Goal: Communication & Community: Answer question/provide support

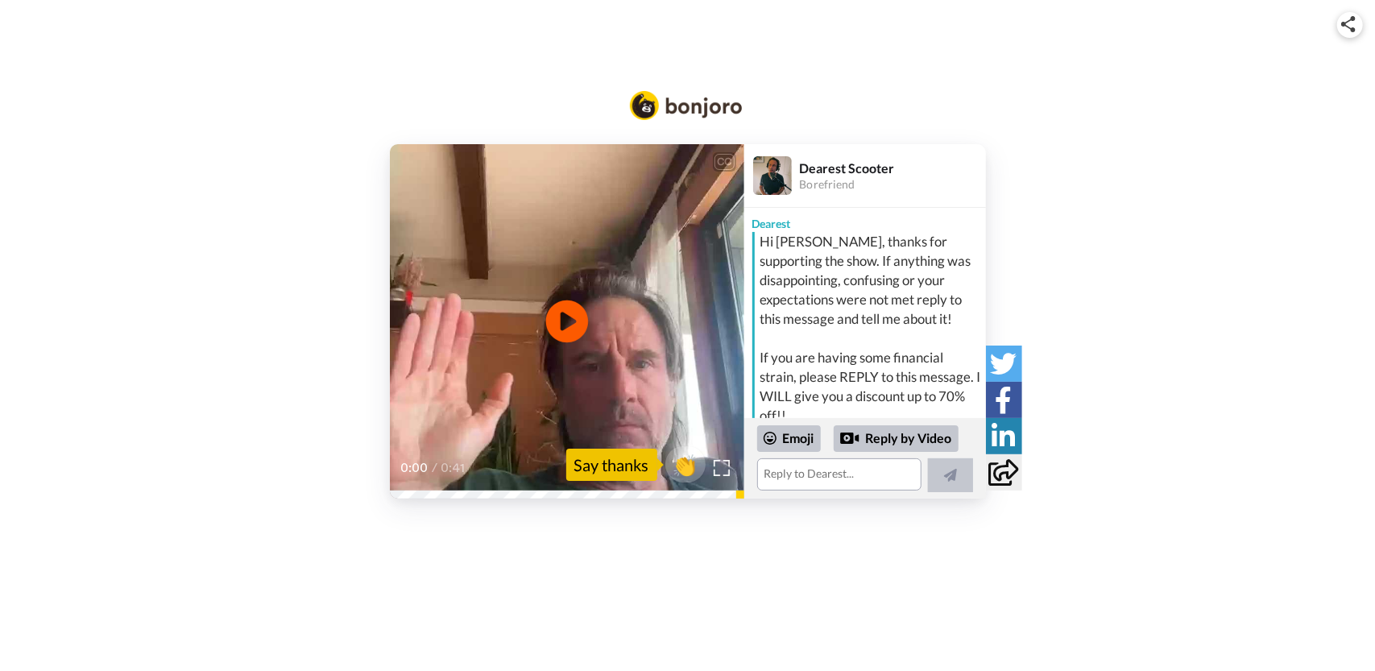
click at [576, 334] on icon at bounding box center [566, 321] width 43 height 43
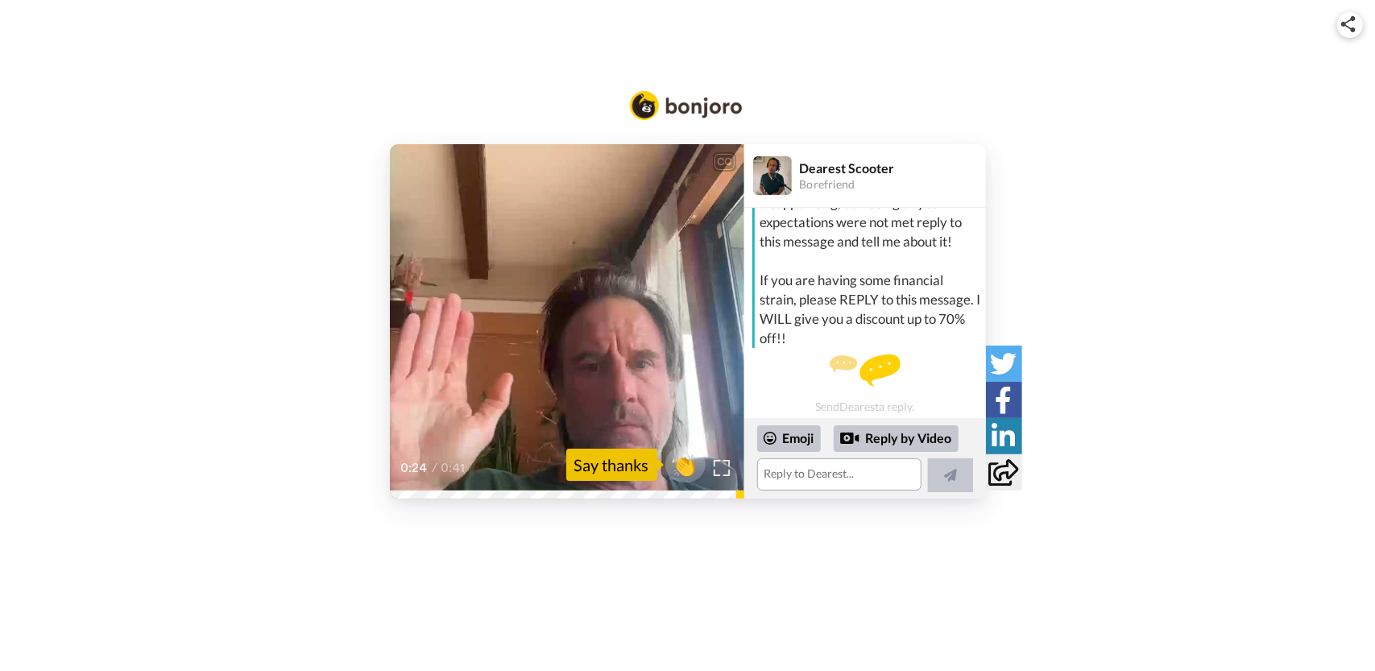
scroll to position [100, 0]
click at [683, 278] on video at bounding box center [567, 321] width 354 height 354
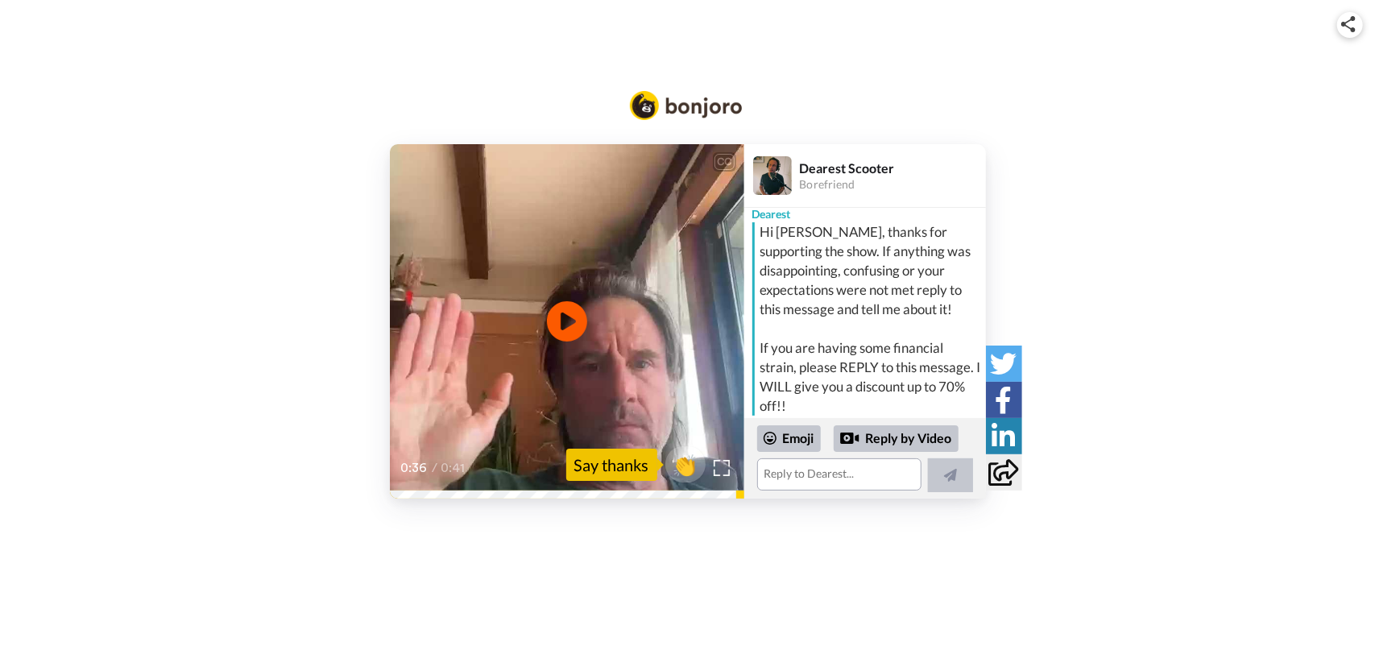
scroll to position [0, 0]
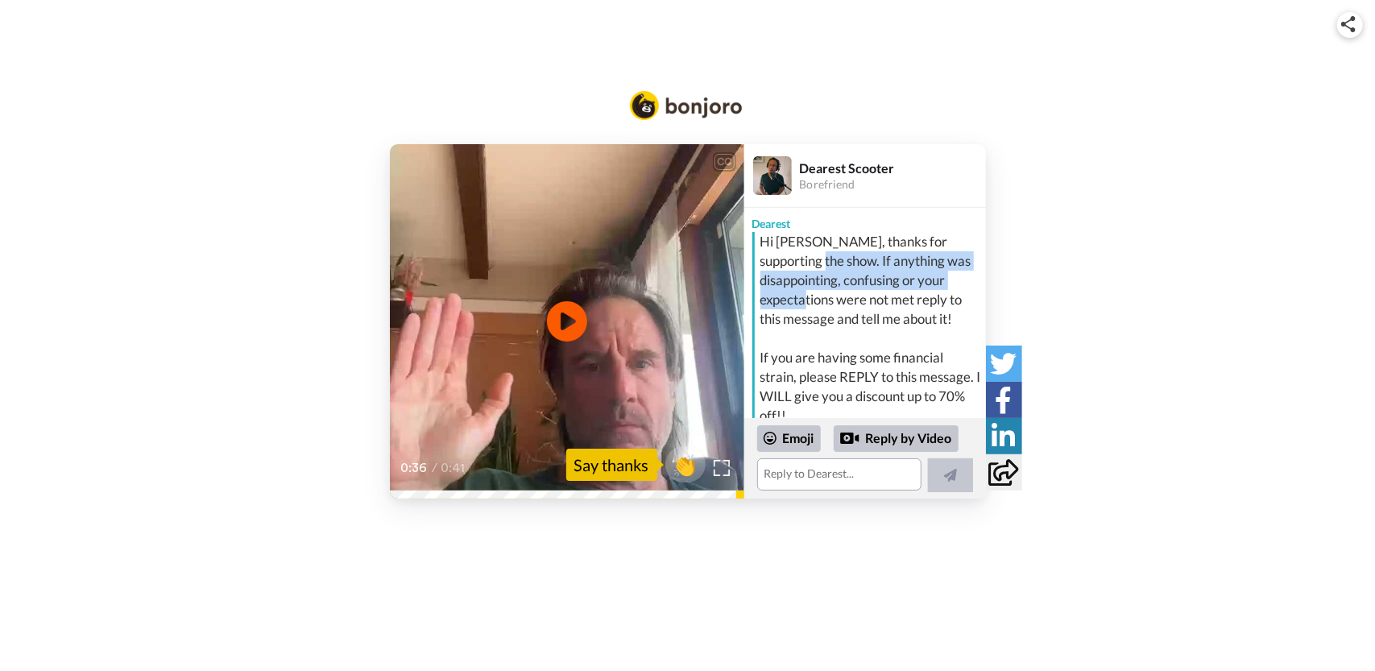
drag, startPoint x: 830, startPoint y: 259, endPoint x: 839, endPoint y: 309, distance: 50.9
click at [839, 309] on div "Hi [PERSON_NAME], thanks for supporting the show. If anything was disappointing…" at bounding box center [871, 328] width 222 height 193
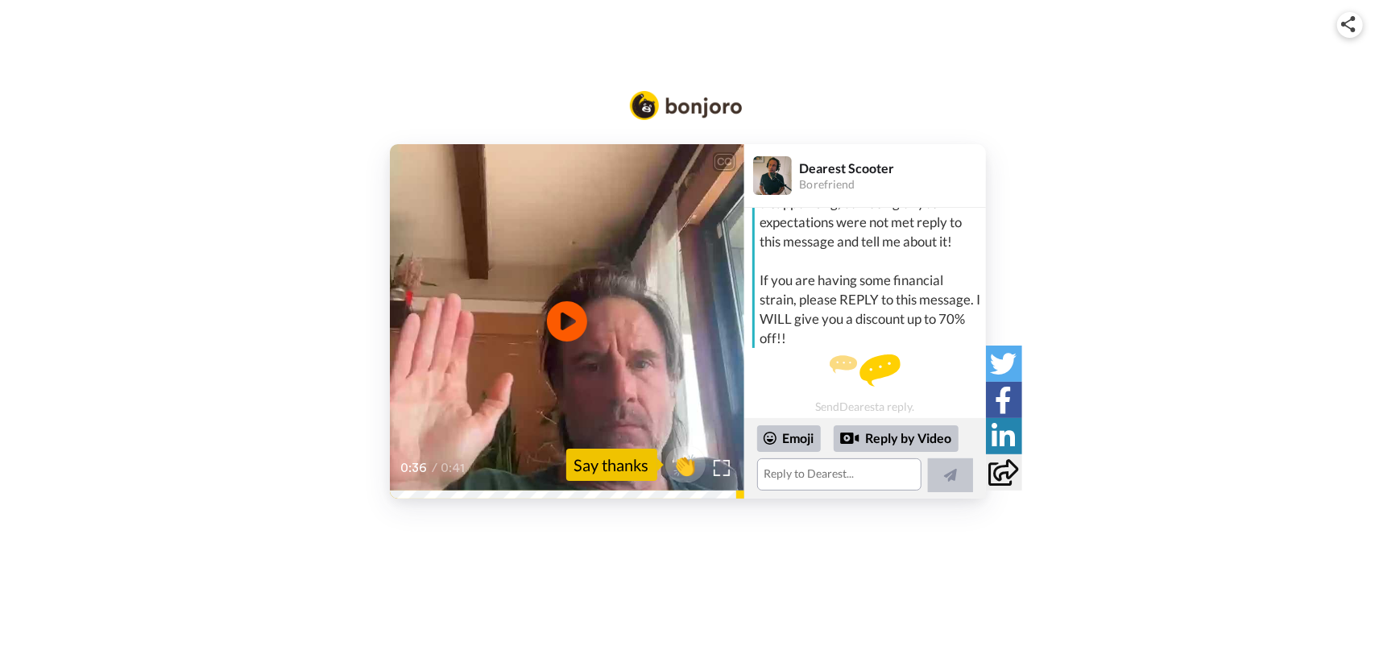
scroll to position [100, 0]
click at [832, 479] on textarea at bounding box center [839, 474] width 164 height 32
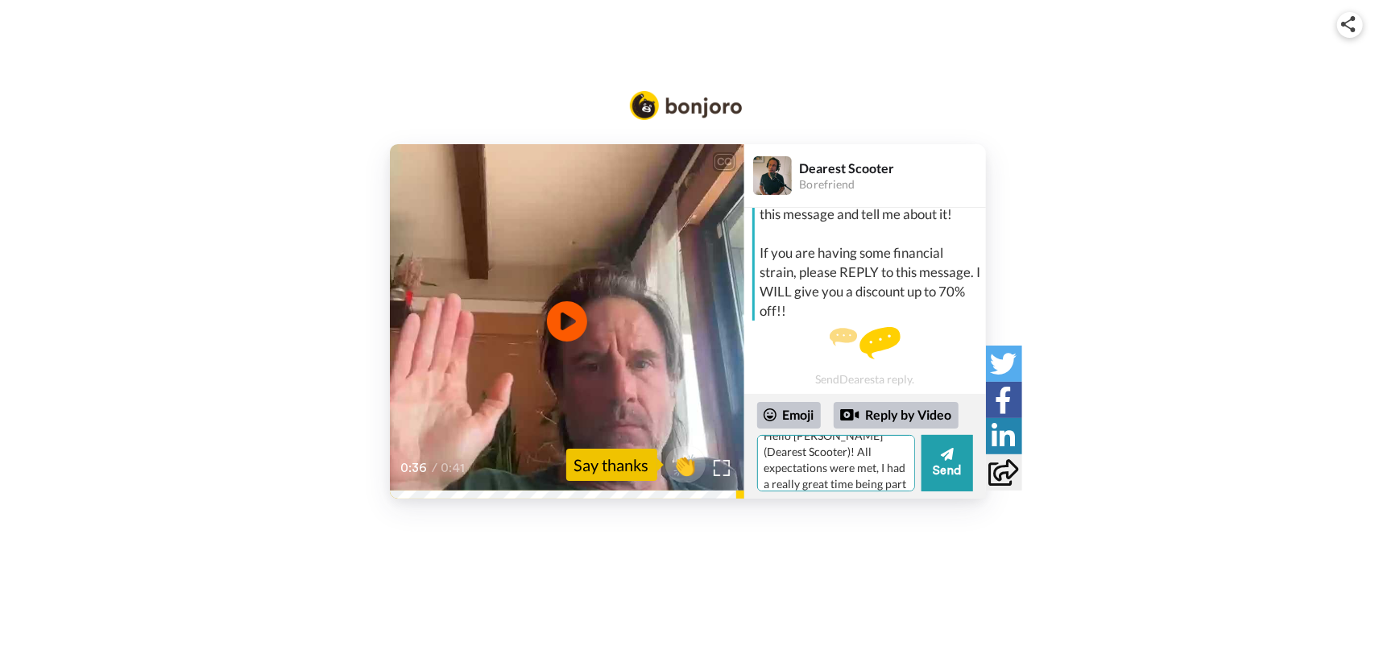
scroll to position [31, 0]
click at [872, 481] on textarea "Hello [PERSON_NAME] (Dearest Scooter)! All expectations were met, I had a reall…" at bounding box center [836, 463] width 158 height 56
click at [814, 483] on textarea "Hello [PERSON_NAME] (Dearest Scooter)! All expectations were met, I had a reall…" at bounding box center [836, 463] width 158 height 56
click at [809, 484] on textarea "Hello [PERSON_NAME] (Dearest Scooter)! All expectations were met, I had a reall…" at bounding box center [836, 463] width 158 height 56
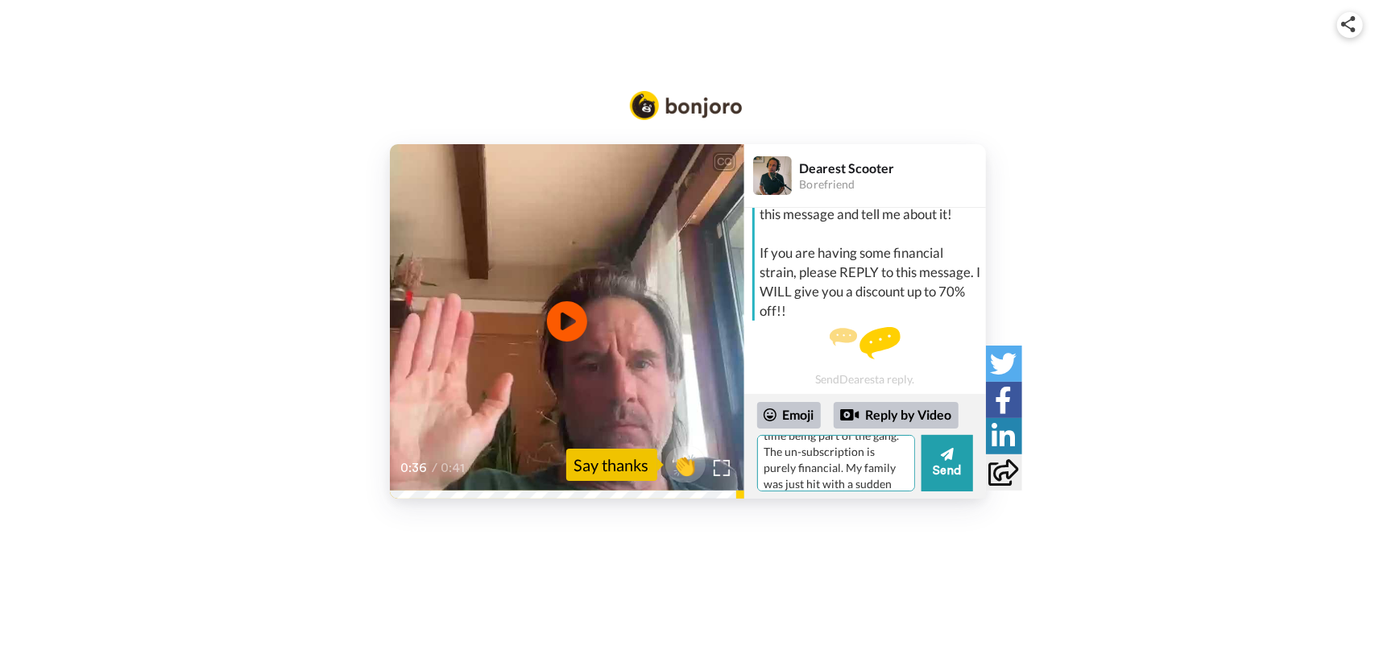
scroll to position [95, 0]
click at [847, 479] on textarea "Hello [PERSON_NAME] (Dearest Scooter)! All expectations were met if not exceede…" at bounding box center [836, 463] width 158 height 56
type textarea "Hello [PERSON_NAME] (Dearest Scooter)! All expectations were met if not exceede…"
click at [949, 481] on button "Send" at bounding box center [948, 463] width 52 height 56
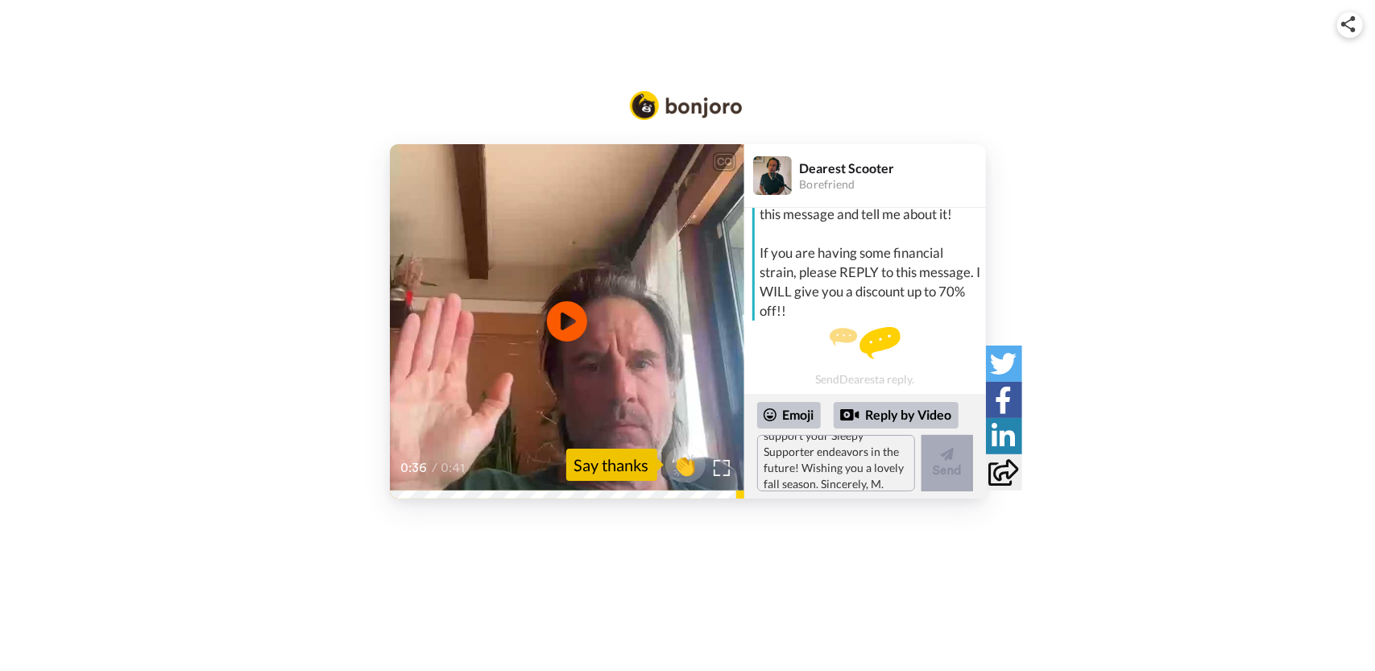
scroll to position [0, 0]
